Goal: Transaction & Acquisition: Obtain resource

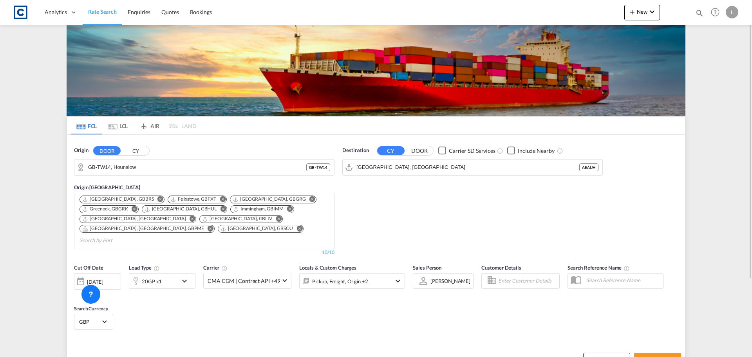
click at [470, 201] on div "Destination CY DOOR Carrier SD Services Include Nearby [GEOGRAPHIC_DATA], AEAUH…" at bounding box center [472, 201] width 268 height 117
click at [184, 161] on input "GB-TW14, Hounslow" at bounding box center [209, 167] width 242 height 12
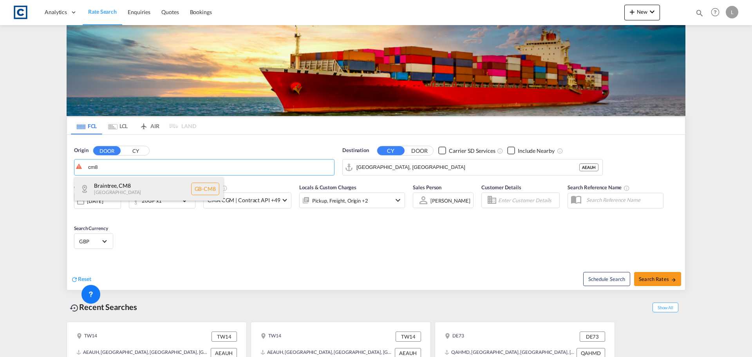
click at [194, 191] on div "Braintree , CM8 [GEOGRAPHIC_DATA] [GEOGRAPHIC_DATA]-CM8" at bounding box center [148, 188] width 149 height 23
type input "GB-CM8, Braintree"
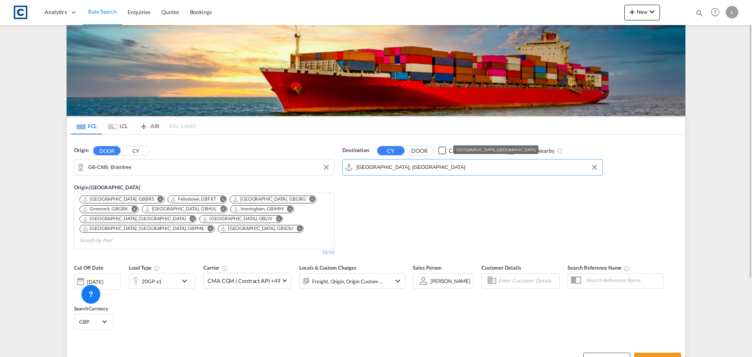
click at [394, 167] on input "[GEOGRAPHIC_DATA], [GEOGRAPHIC_DATA]" at bounding box center [477, 167] width 242 height 12
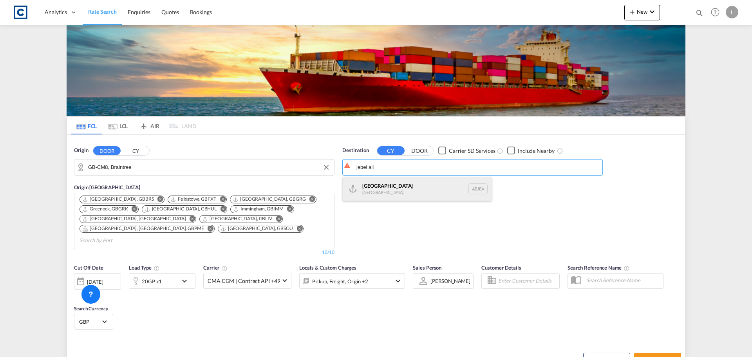
click at [363, 189] on div "[GEOGRAPHIC_DATA] [GEOGRAPHIC_DATA]" at bounding box center [417, 188] width 149 height 23
type input "[GEOGRAPHIC_DATA], [GEOGRAPHIC_DATA]"
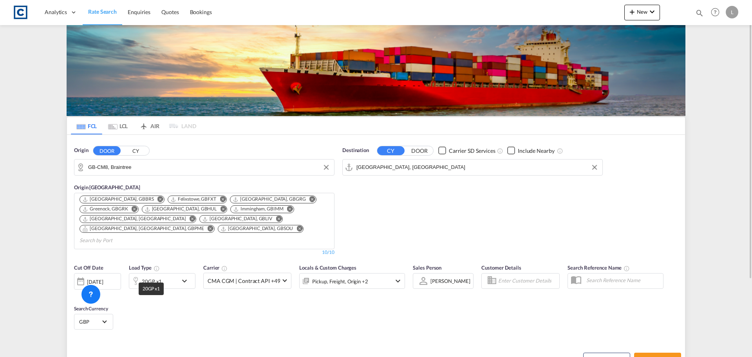
click at [157, 276] on div "20GP x1" at bounding box center [152, 281] width 20 height 11
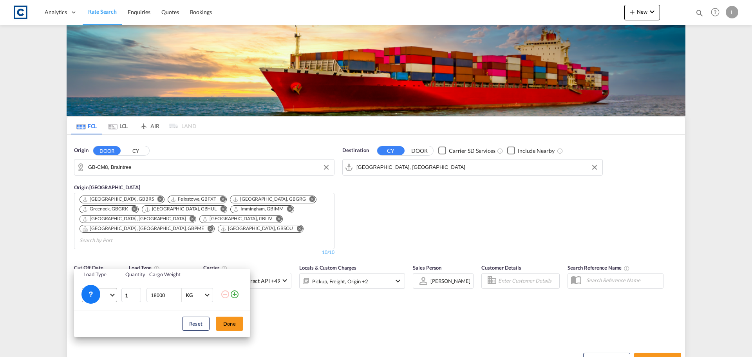
click at [112, 296] on span "Choose: \a20GP" at bounding box center [112, 294] width 4 height 4
click at [112, 282] on md-option "40GP" at bounding box center [106, 281] width 53 height 19
drag, startPoint x: 164, startPoint y: 296, endPoint x: 117, endPoint y: 297, distance: 47.0
click at [117, 297] on tr "40GP 1 18000 KG KG" at bounding box center [162, 295] width 176 height 30
type input "26000"
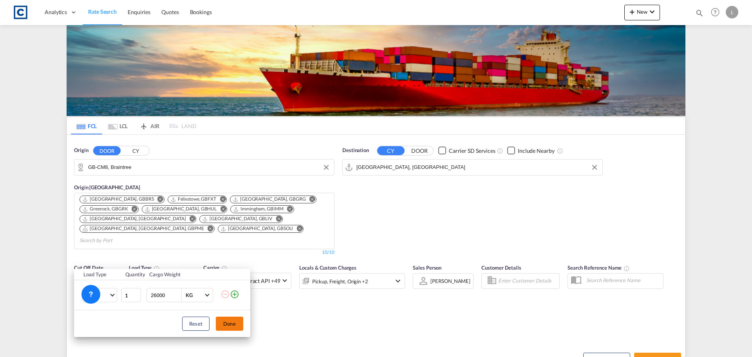
click at [239, 325] on button "Done" at bounding box center [229, 323] width 27 height 14
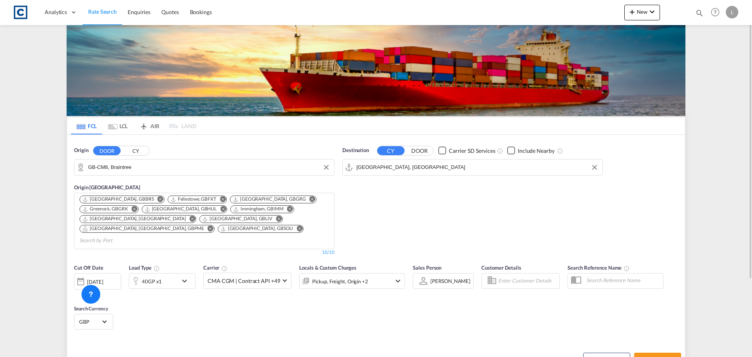
click at [373, 273] on div "Pickup, Freight, Origin +2" at bounding box center [342, 281] width 84 height 16
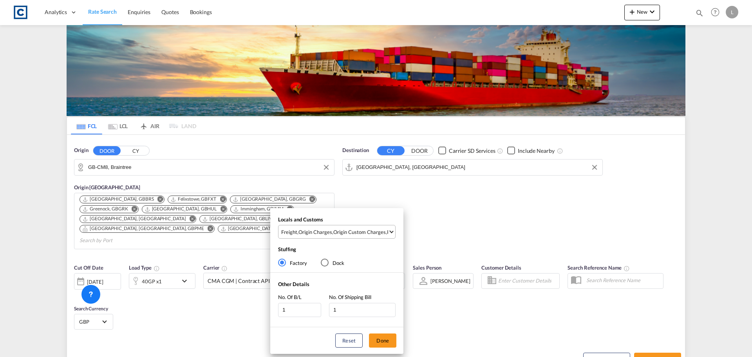
click at [378, 233] on div "Origin Custom Charges" at bounding box center [359, 231] width 52 height 7
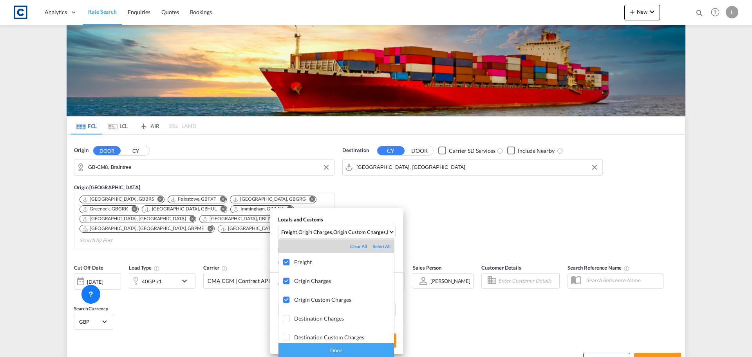
click at [350, 351] on div "Done" at bounding box center [336, 350] width 116 height 14
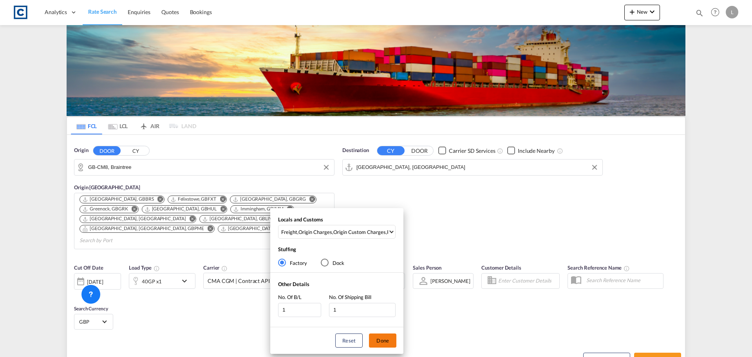
click at [389, 341] on button "Done" at bounding box center [382, 340] width 27 height 14
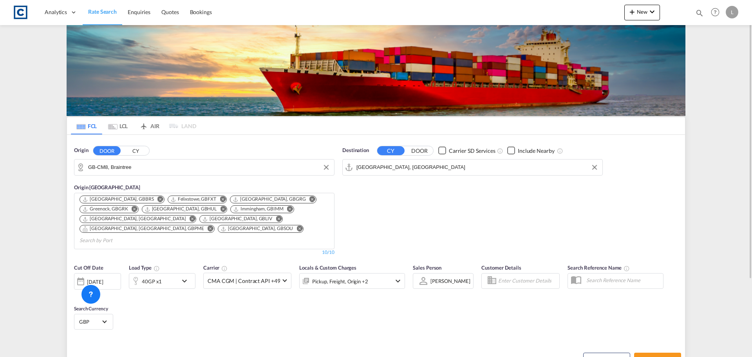
click at [658, 340] on div "Schedule Search Search Rates" at bounding box center [531, 355] width 307 height 30
click at [656, 352] on button "Search Rates" at bounding box center [657, 359] width 47 height 14
type input "CM8 to AEJEA / [DATE]"
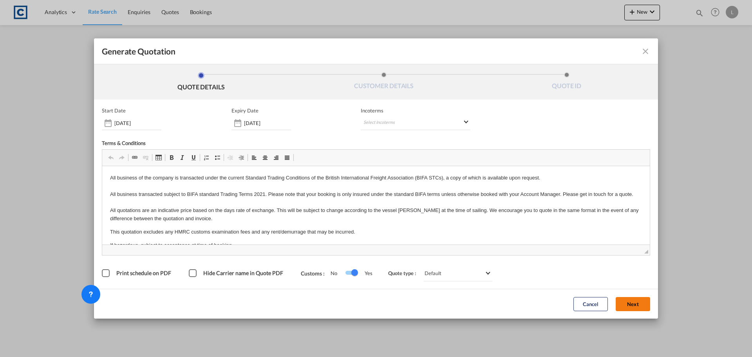
click at [641, 307] on button "Next" at bounding box center [633, 304] width 34 height 14
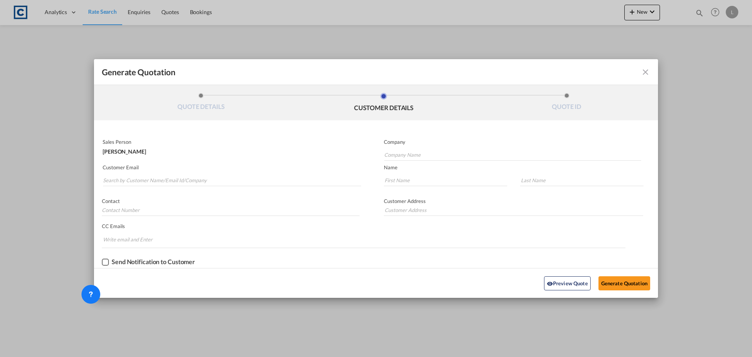
click at [211, 173] on md-autocomplete-wrap "Generate QuotationQUOTE ..." at bounding box center [232, 178] width 258 height 16
click at [209, 176] on input "Search by Customer Name/Email Id/Company" at bounding box center [232, 180] width 258 height 12
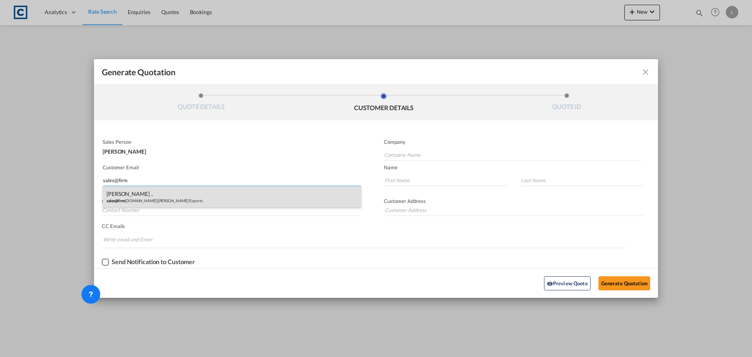
type input "sales@firm"
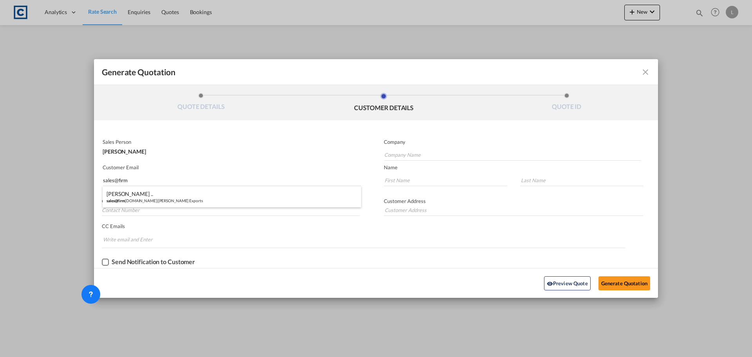
drag, startPoint x: 153, startPoint y: 194, endPoint x: 172, endPoint y: 199, distance: 19.8
click at [154, 195] on div "[PERSON_NAME] .. sales@firm [DOMAIN_NAME] | [PERSON_NAME] Exports" at bounding box center [232, 196] width 258 height 21
type input "[PERSON_NAME] Exports"
type input "[EMAIL_ADDRESS][DOMAIN_NAME]"
type input "[PERSON_NAME]"
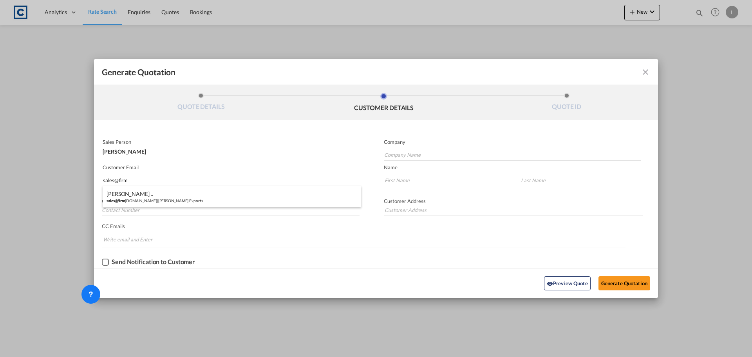
type input ".."
type input "01895622142"
type input "[STREET_ADDRESS]"
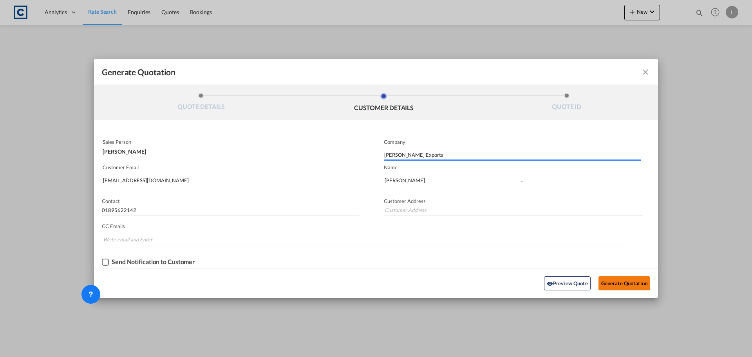
type input "[STREET_ADDRESS]"
click at [632, 280] on button "Generate Quotation" at bounding box center [624, 283] width 52 height 14
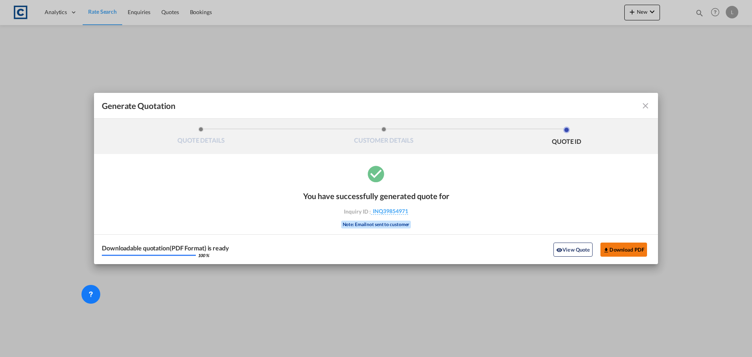
click at [632, 249] on button "Download PDF" at bounding box center [623, 249] width 47 height 14
click at [644, 106] on md-icon "icon-close fg-AAA8AD cursor m-0" at bounding box center [645, 105] width 9 height 9
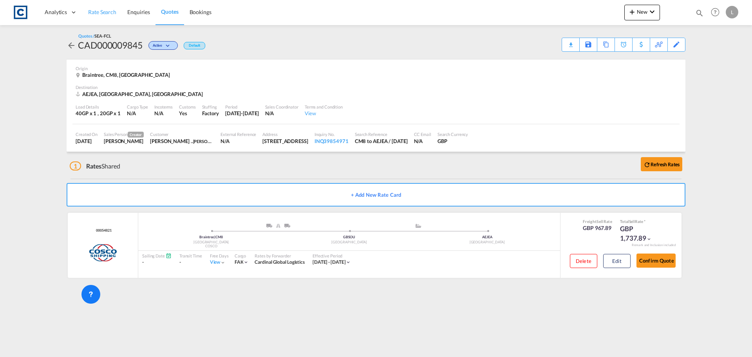
click at [106, 7] on link "Rate Search" at bounding box center [102, 12] width 39 height 25
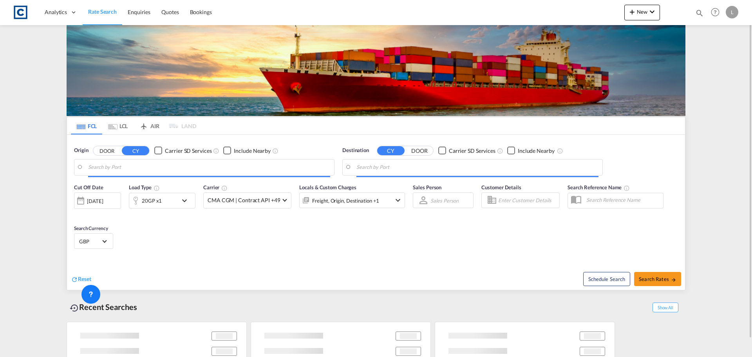
type input "GB-CM8, Braintree"
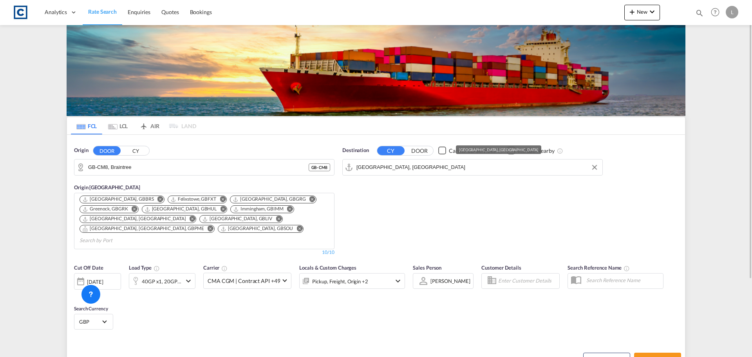
click at [411, 165] on input "[GEOGRAPHIC_DATA], [GEOGRAPHIC_DATA]" at bounding box center [477, 167] width 242 height 12
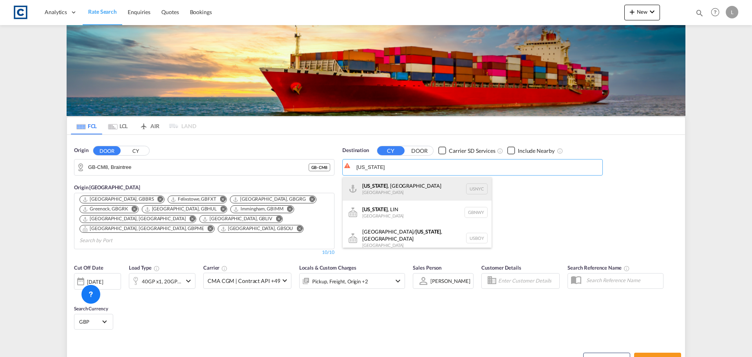
click at [393, 184] on div "[US_STATE] , [GEOGRAPHIC_DATA] [GEOGRAPHIC_DATA] USNYC" at bounding box center [417, 188] width 149 height 23
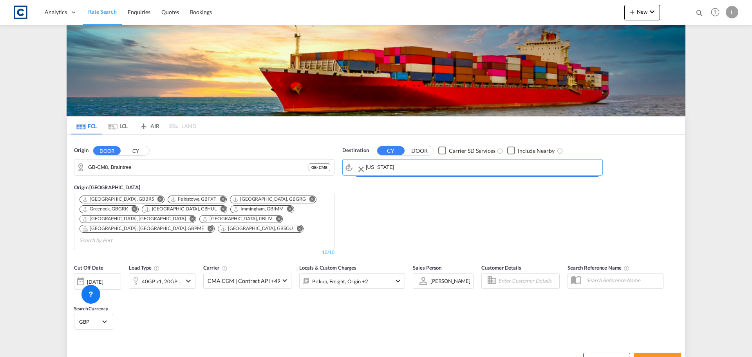
type input "[US_STATE], [GEOGRAPHIC_DATA], USNYC"
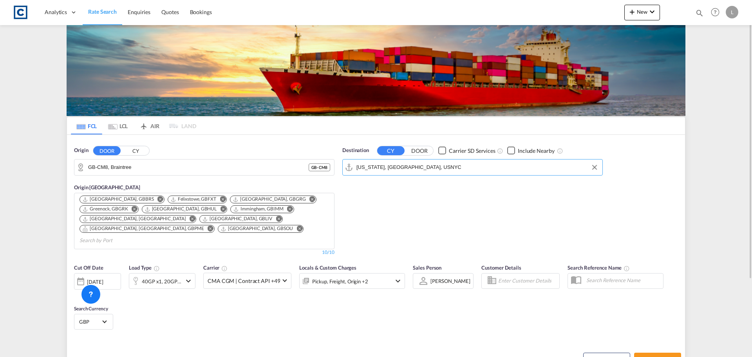
click at [187, 276] on md-icon "icon-chevron-down" at bounding box center [188, 280] width 9 height 9
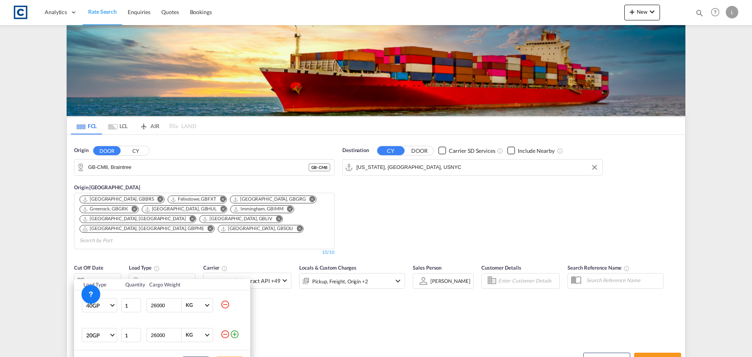
click at [223, 334] on md-icon "icon-minus-circle-outline" at bounding box center [225, 333] width 9 height 9
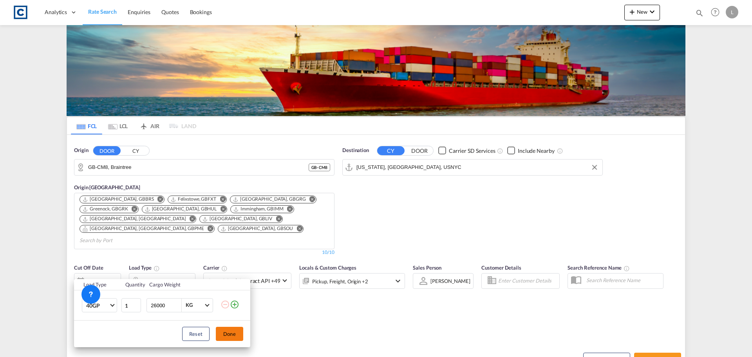
click at [231, 333] on button "Done" at bounding box center [229, 334] width 27 height 14
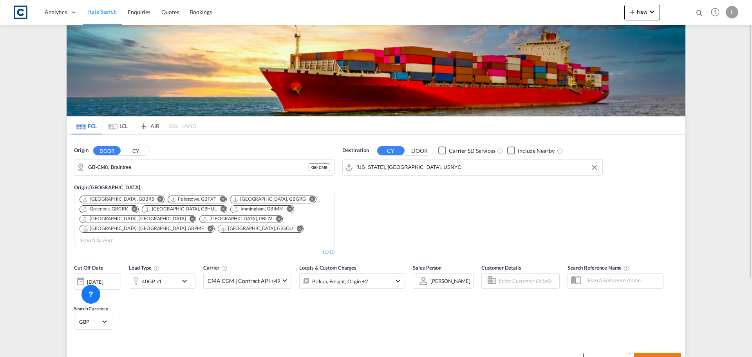
click at [669, 356] on span "Search Rates" at bounding box center [658, 359] width 38 height 6
type input "CM8 to USNYC / [DATE]"
